Goal: Navigation & Orientation: Go to known website

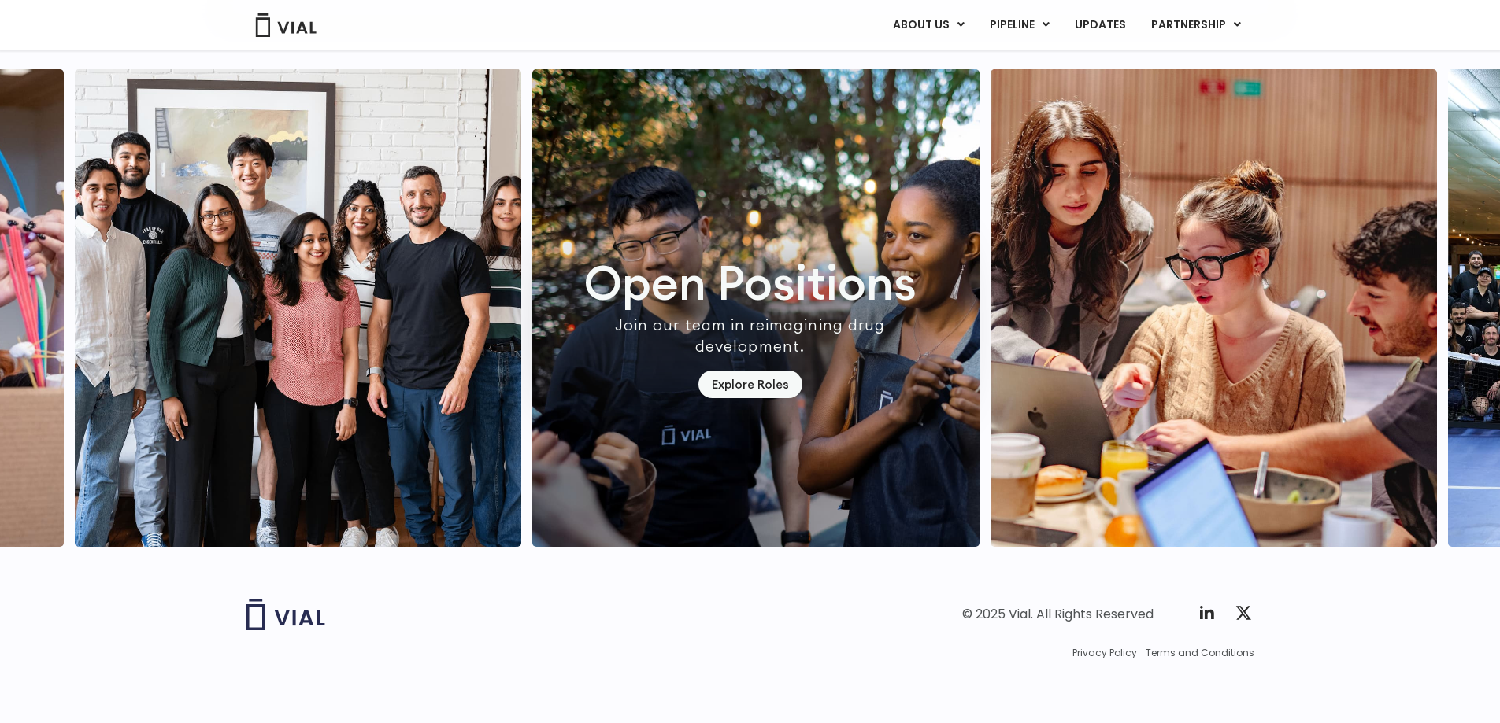
scroll to position [4330, 0]
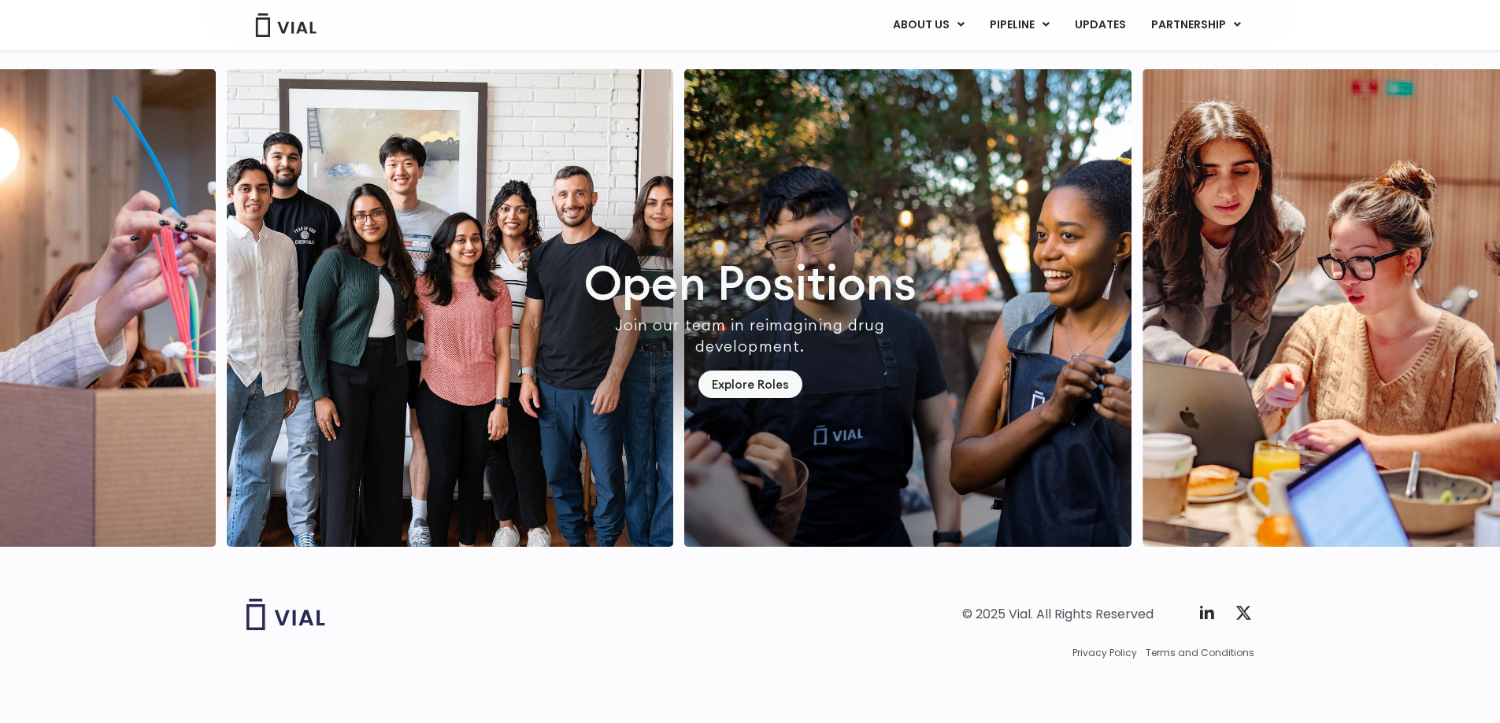
click at [773, 547] on img "1 / 7" at bounding box center [907, 308] width 447 height 478
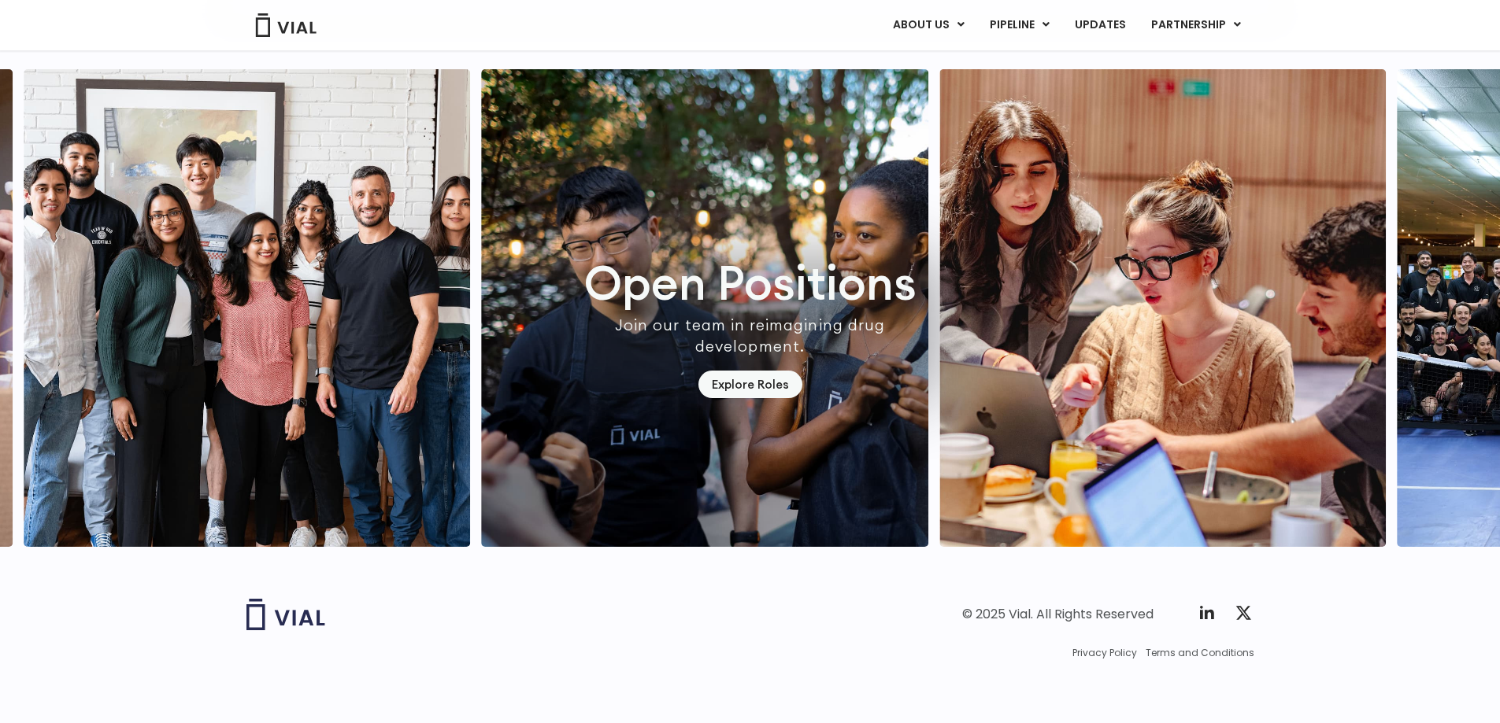
scroll to position [4500, 0]
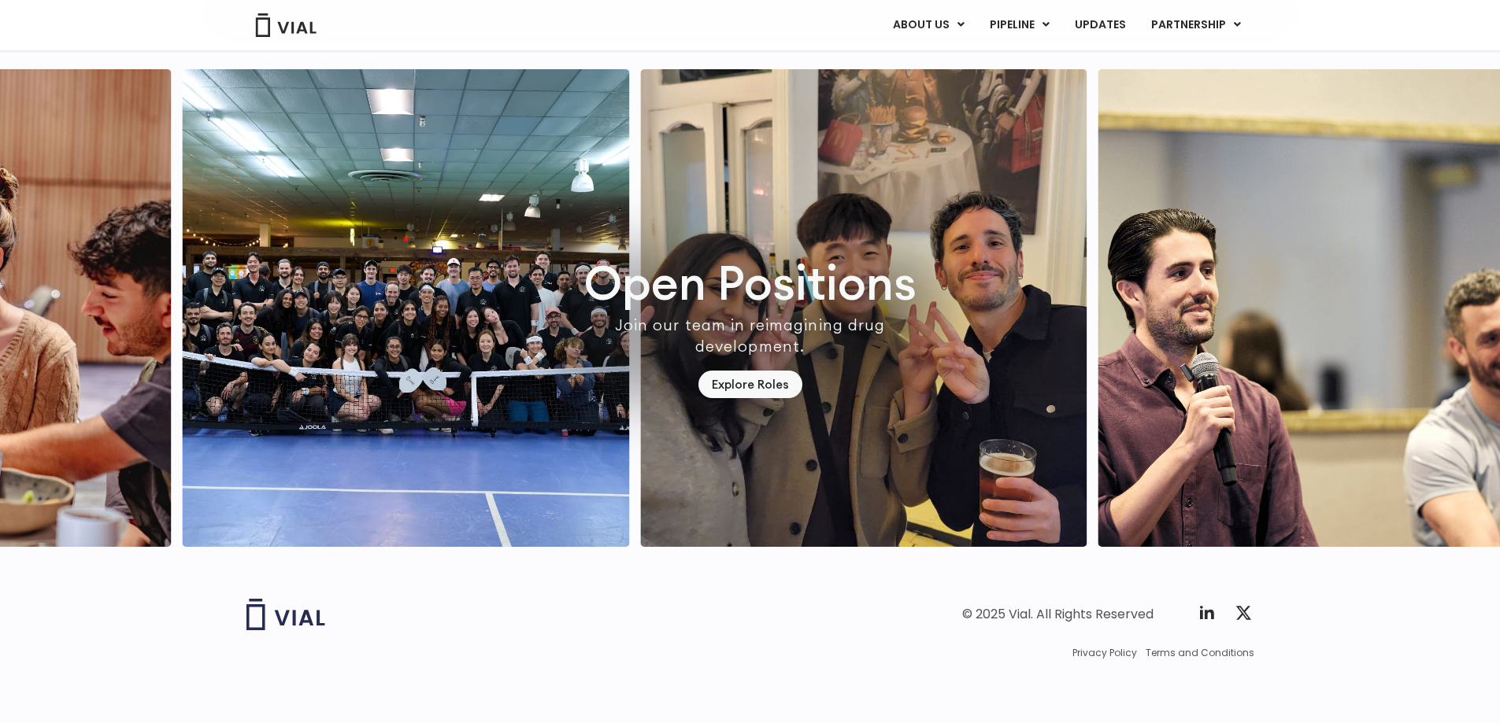
click at [966, 446] on img "4 / 7" at bounding box center [863, 308] width 447 height 478
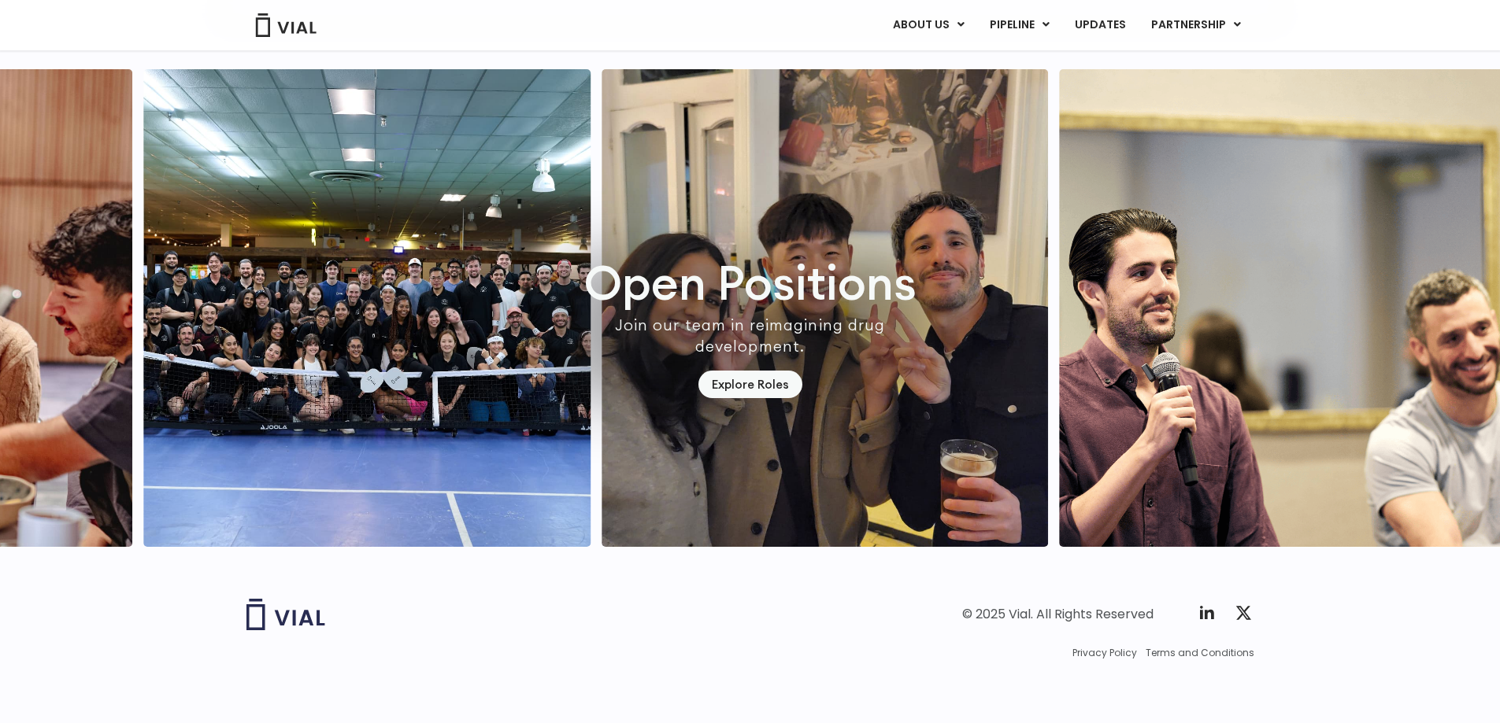
click at [1059, 438] on img "5 / 7" at bounding box center [1282, 308] width 447 height 478
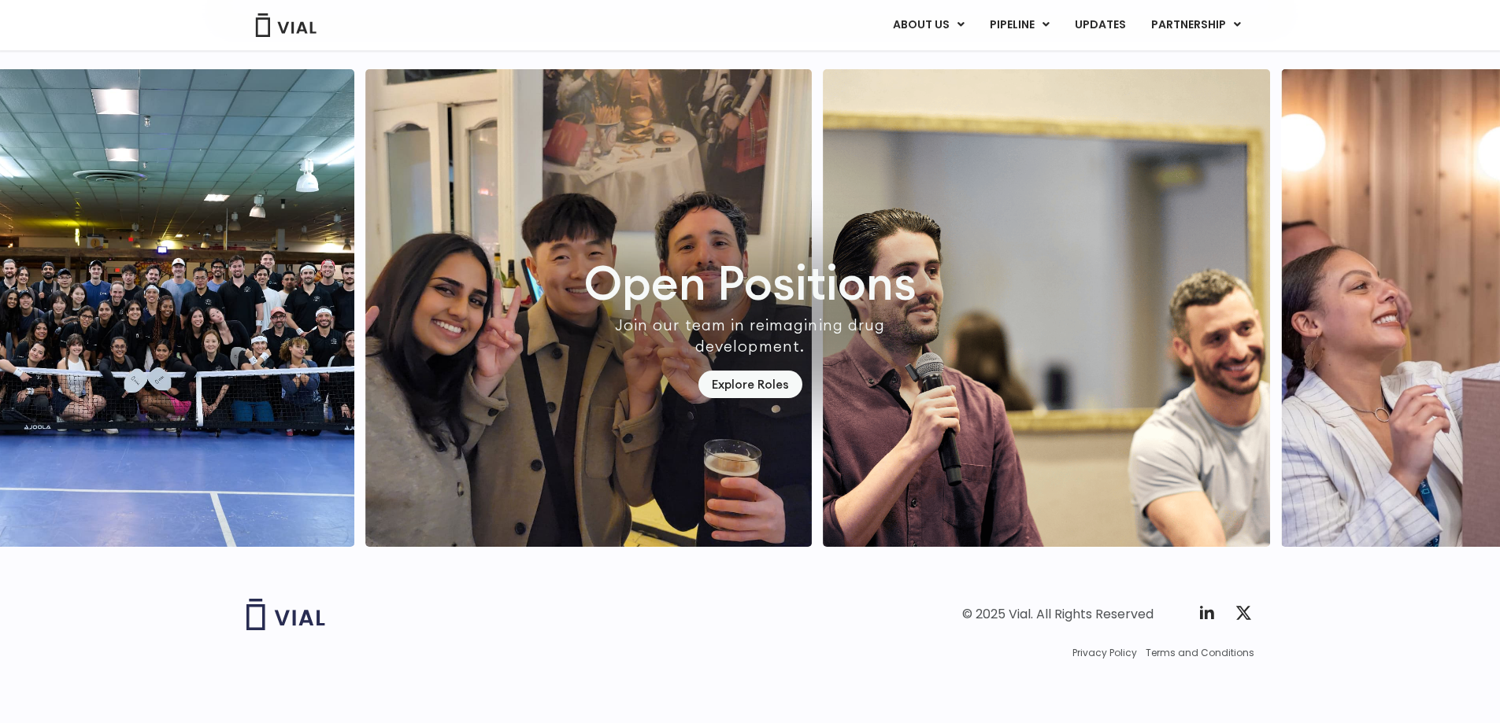
click at [885, 413] on img "5 / 7" at bounding box center [1046, 308] width 447 height 478
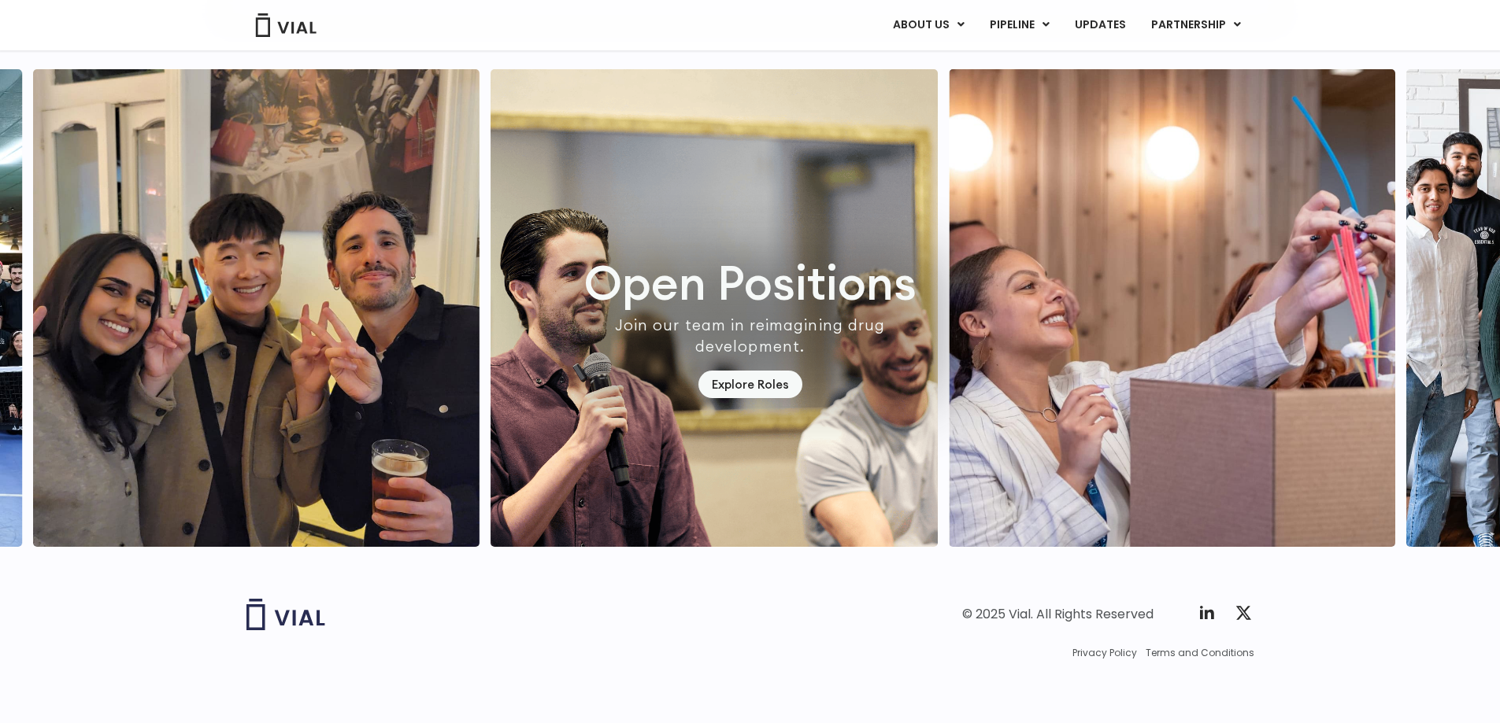
click at [949, 414] on img "6 / 7" at bounding box center [1172, 308] width 447 height 478
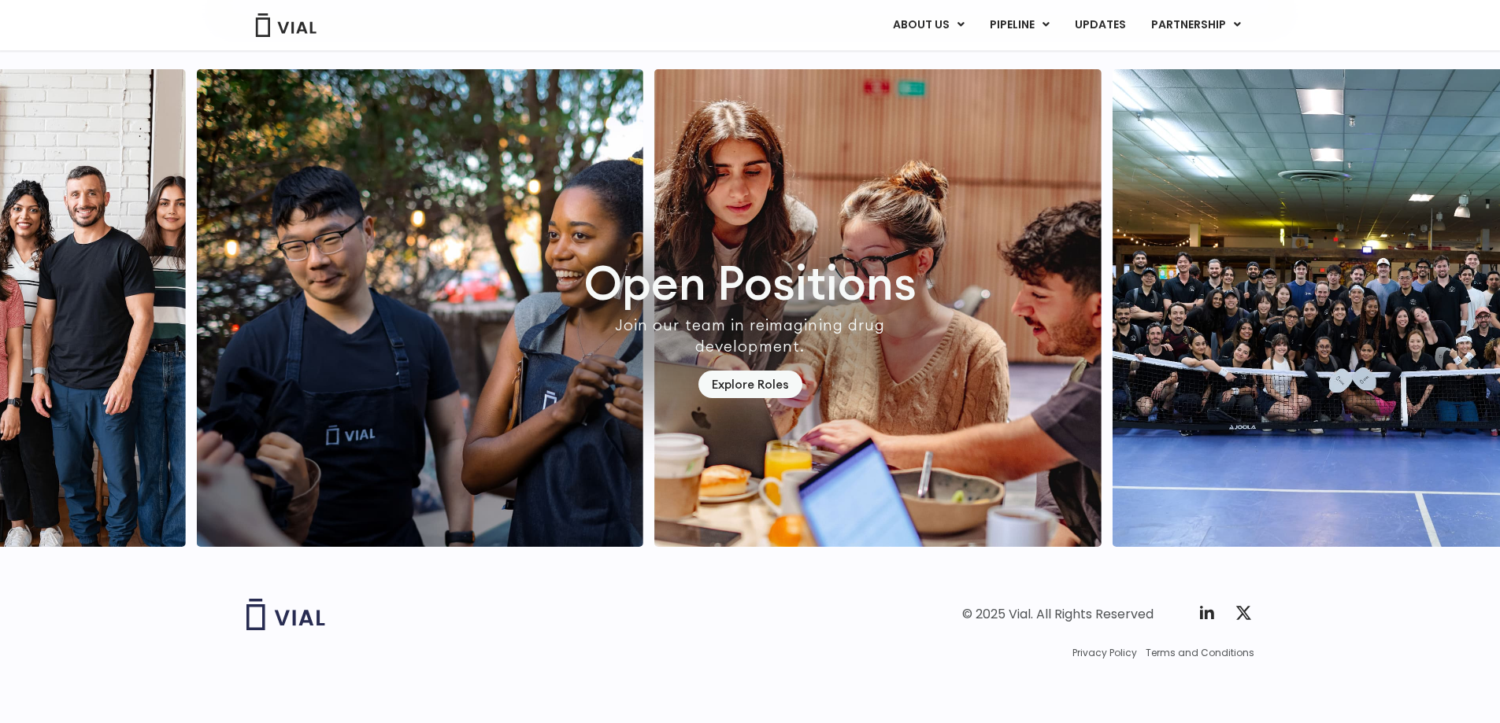
click at [654, 393] on img "2 / 7" at bounding box center [877, 308] width 447 height 478
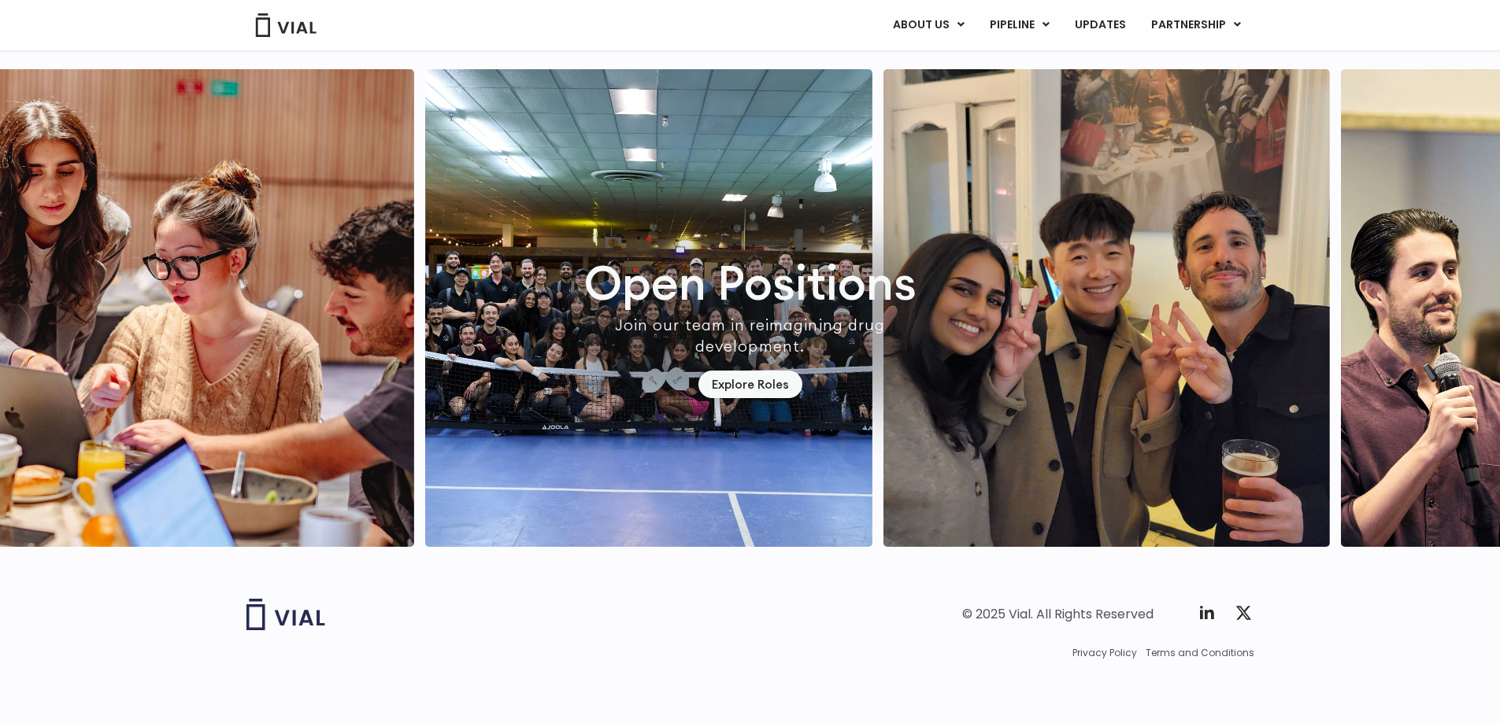
click at [882, 402] on img "4 / 7" at bounding box center [1105, 308] width 447 height 478
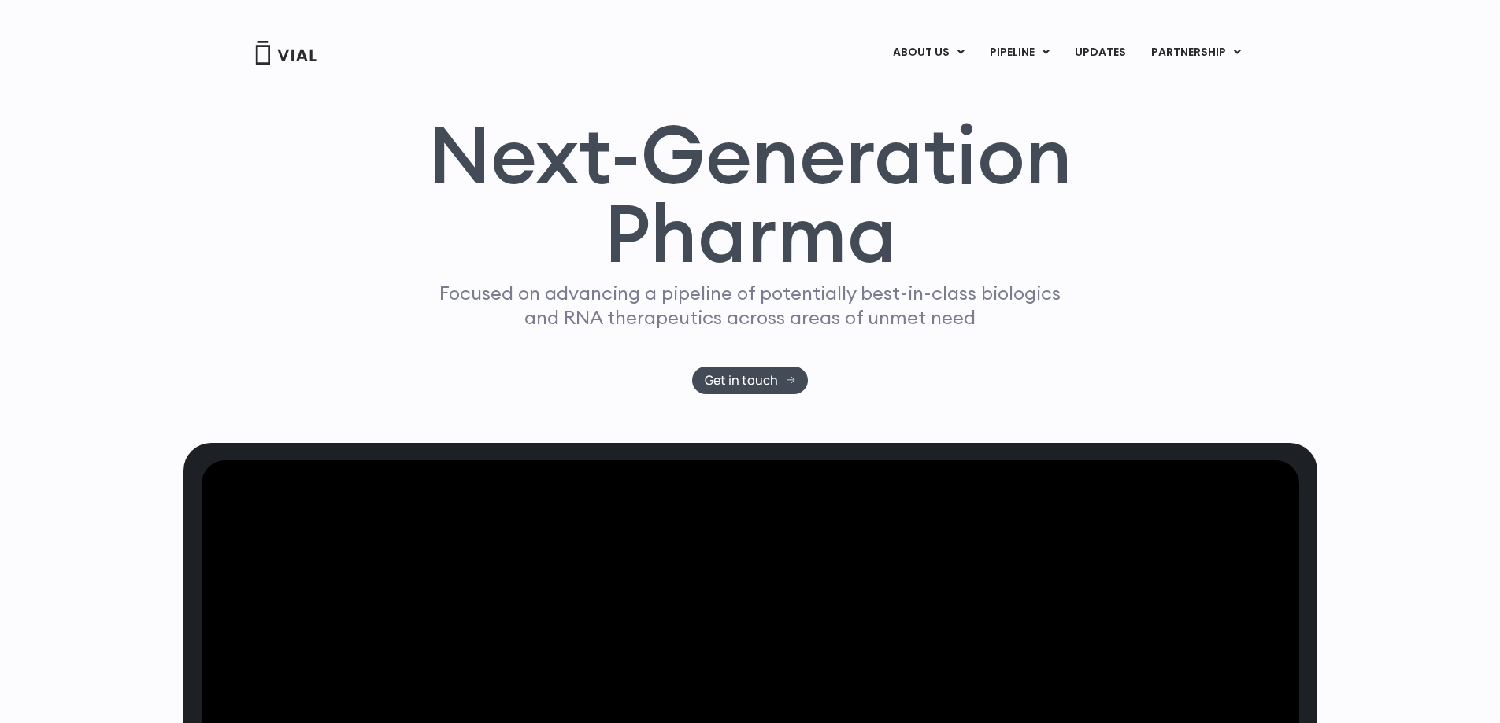
scroll to position [0, 0]
